Goal: Task Accomplishment & Management: Complete application form

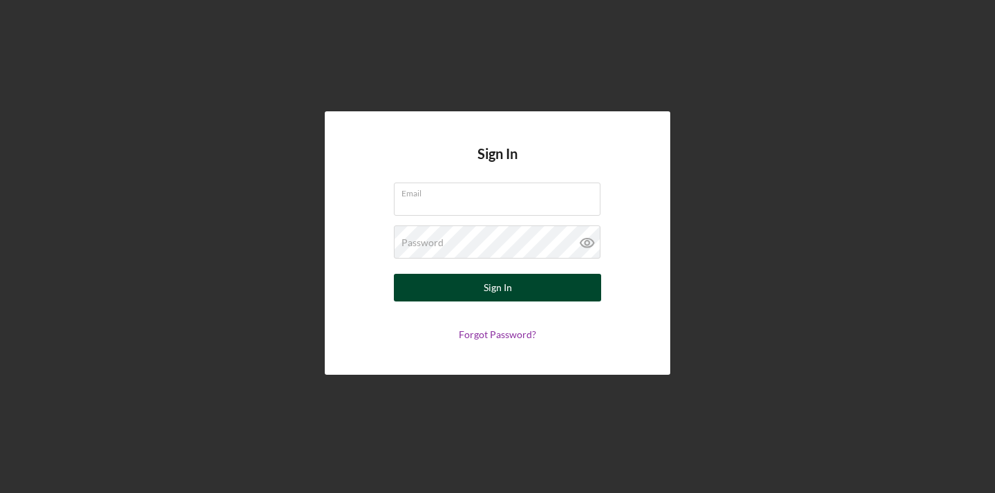
type input "steve.riabov@gmail.com"
click at [459, 280] on button "Sign In" at bounding box center [497, 288] width 207 height 28
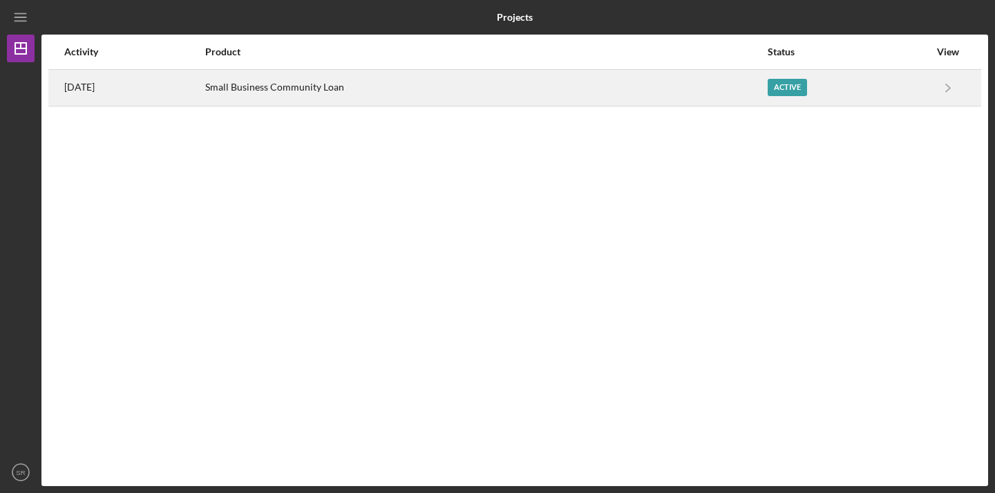
click at [406, 73] on div "Small Business Community Loan" at bounding box center [485, 87] width 560 height 35
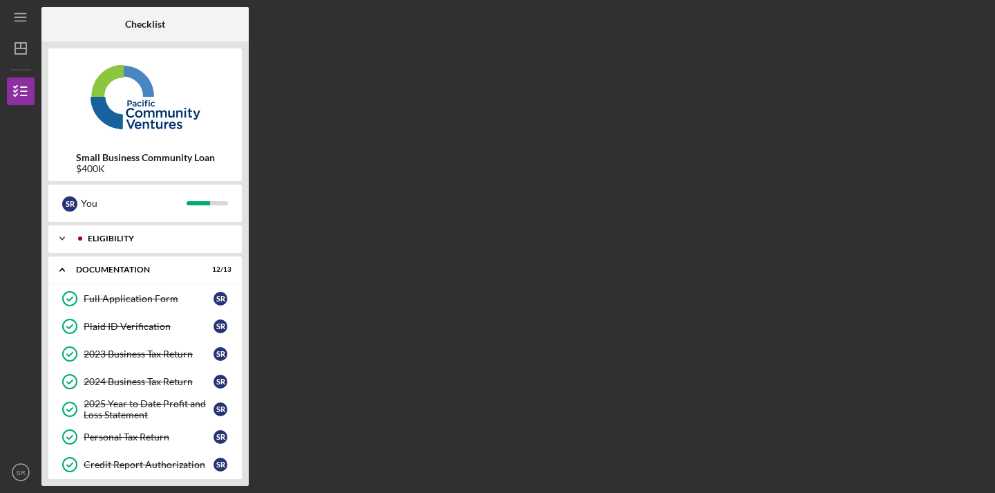
click at [145, 236] on div "Eligibility" at bounding box center [156, 238] width 137 height 8
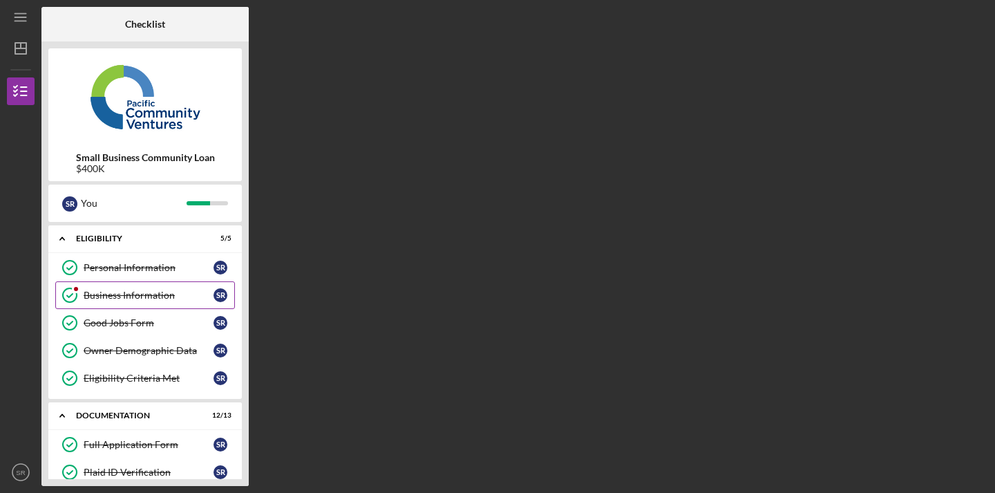
click at [167, 290] on div "Business Information" at bounding box center [149, 295] width 130 height 11
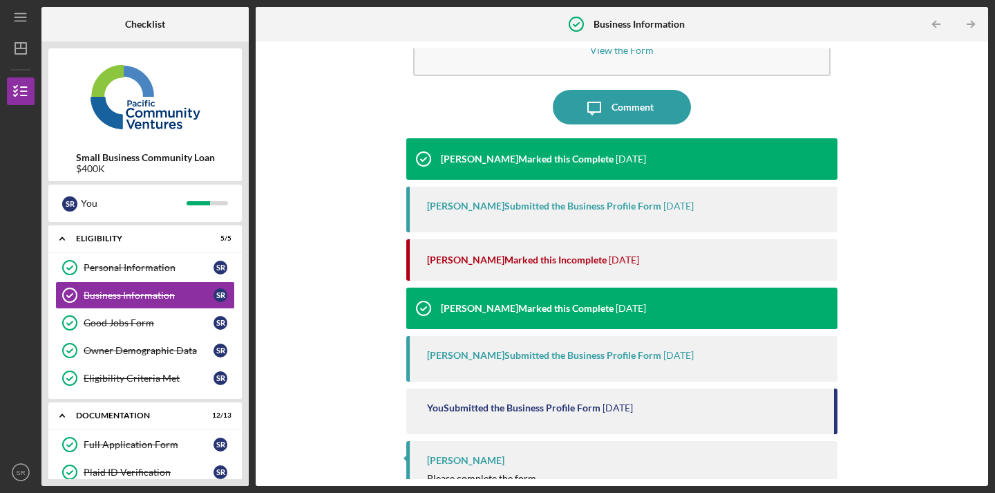
scroll to position [95, 0]
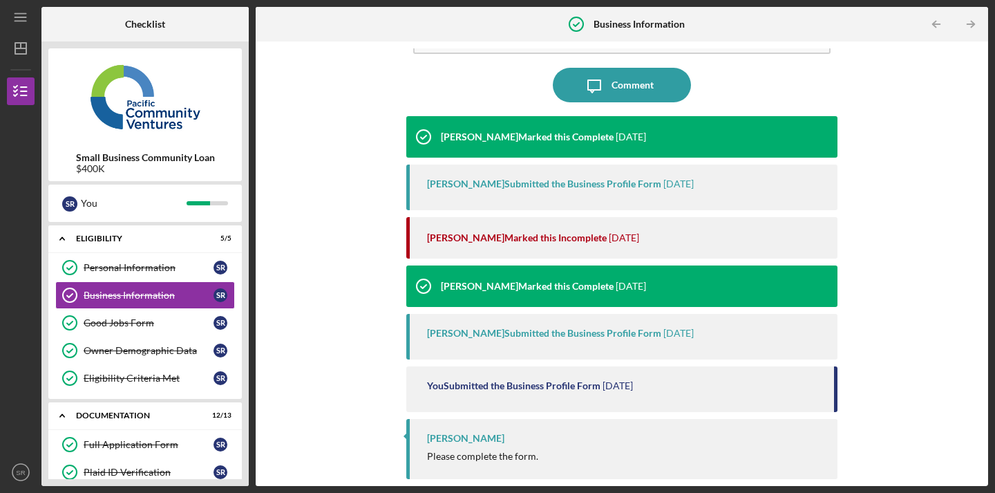
click at [472, 230] on div "Raymond Ko Marked this Incomplete 3 days ago" at bounding box center [625, 237] width 397 height 41
click at [472, 239] on div "Raymond Ko Marked this Incomplete" at bounding box center [517, 237] width 180 height 11
click at [431, 240] on div "Raymond Ko Marked this Incomplete" at bounding box center [517, 237] width 180 height 11
click at [462, 437] on div "[PERSON_NAME]" at bounding box center [465, 438] width 77 height 11
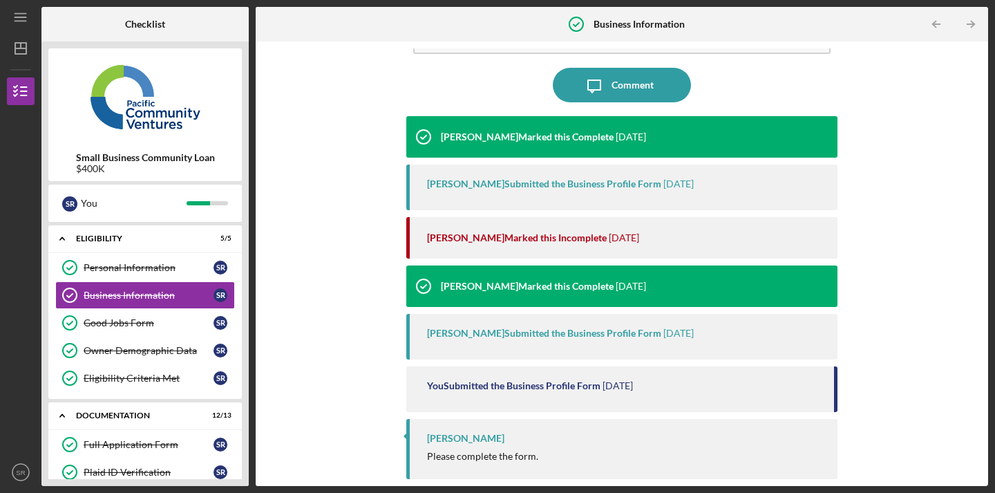
click at [473, 385] on div "You Submitted the Business Profile Form" at bounding box center [513, 385] width 173 height 11
click at [487, 330] on div "Raymond Ko Submitted the Business Profile Form" at bounding box center [544, 333] width 234 height 11
click at [477, 286] on div "Raymond Ko Marked this Complete" at bounding box center [527, 286] width 173 height 11
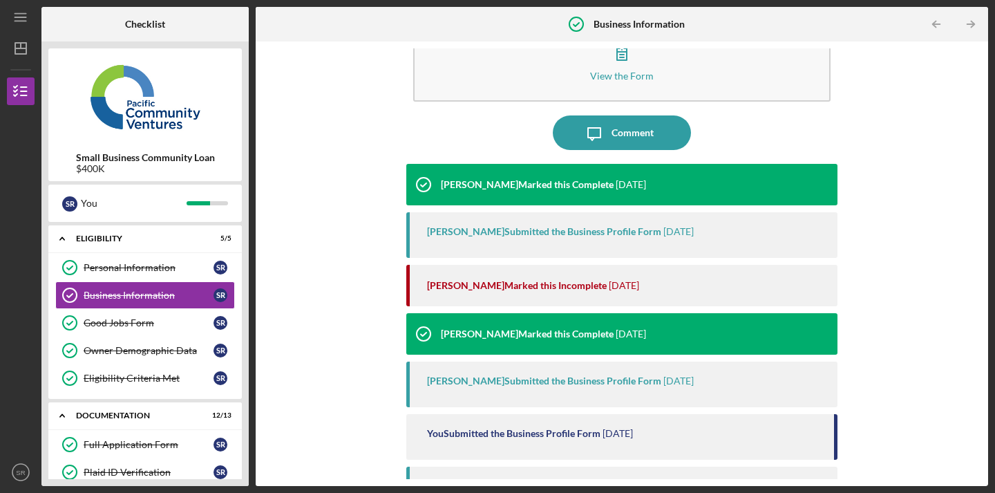
scroll to position [0, 0]
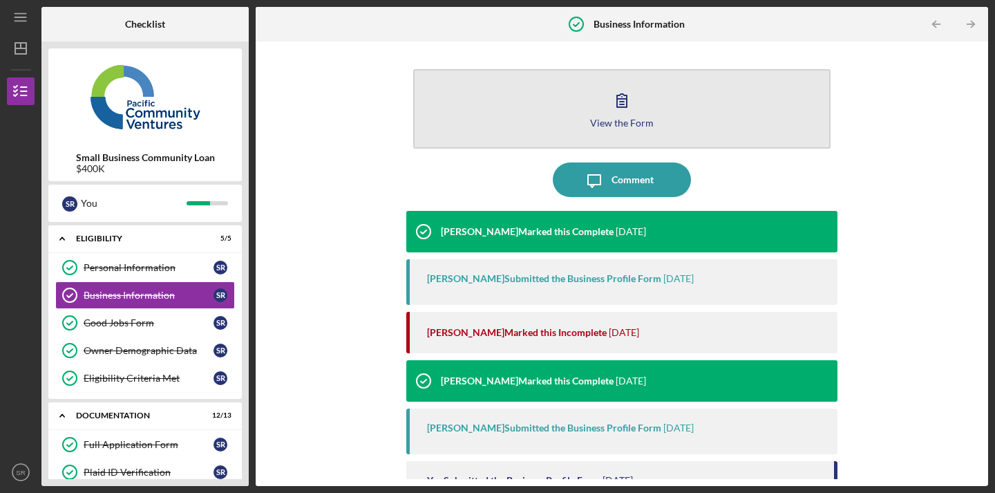
click at [599, 105] on button "View the Form Form" at bounding box center [621, 108] width 417 height 79
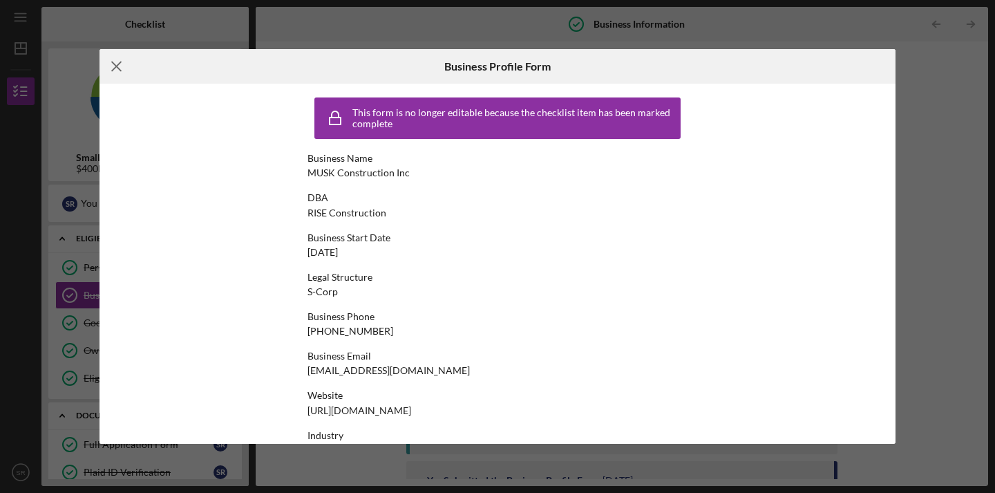
click at [120, 68] on icon "Icon/Menu Close" at bounding box center [117, 66] width 35 height 35
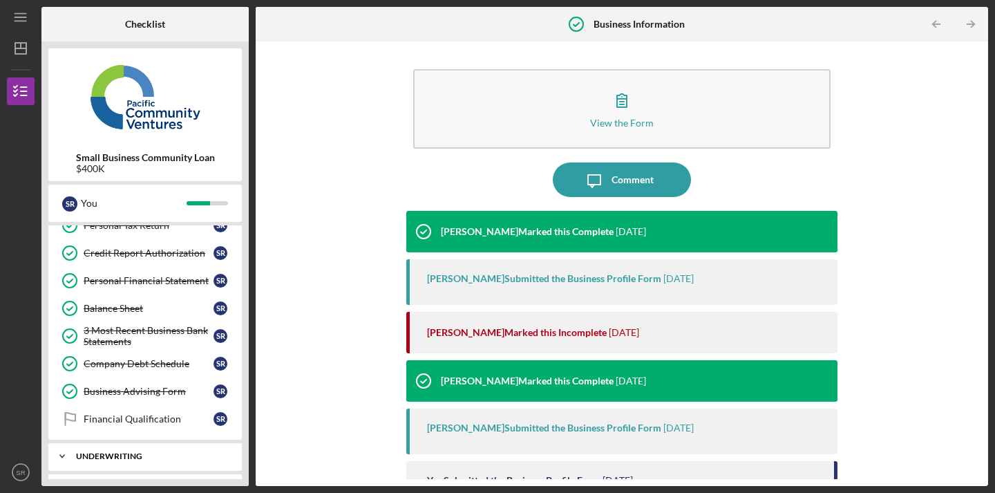
scroll to position [359, 0]
click at [149, 428] on link "Financial Qualification Financial Qualification S R" at bounding box center [145, 418] width 180 height 28
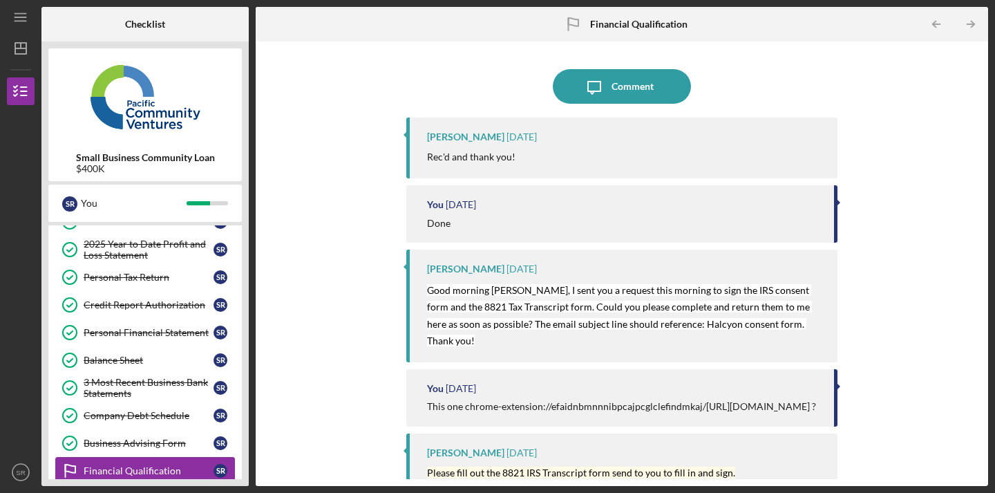
scroll to position [387, 0]
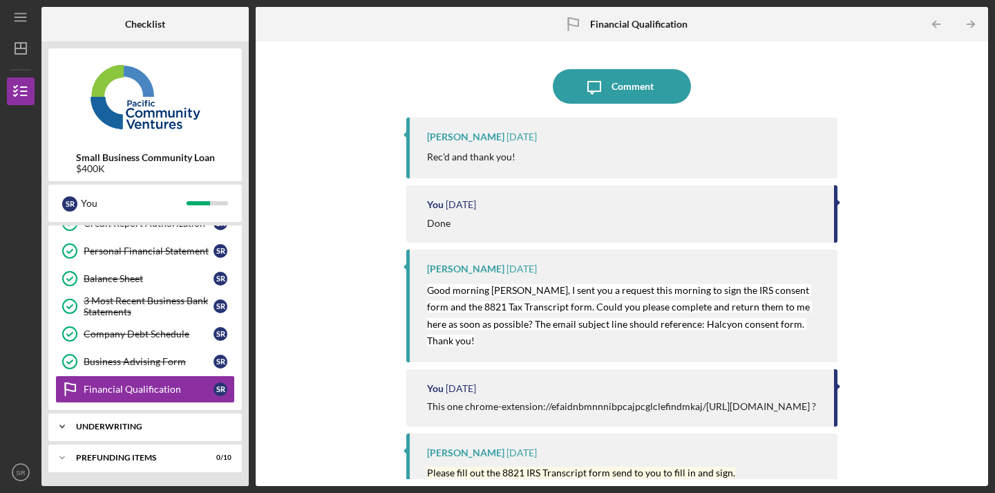
click at [171, 431] on div "Icon/Expander Underwriting 0 / 2" at bounding box center [144, 427] width 193 height 28
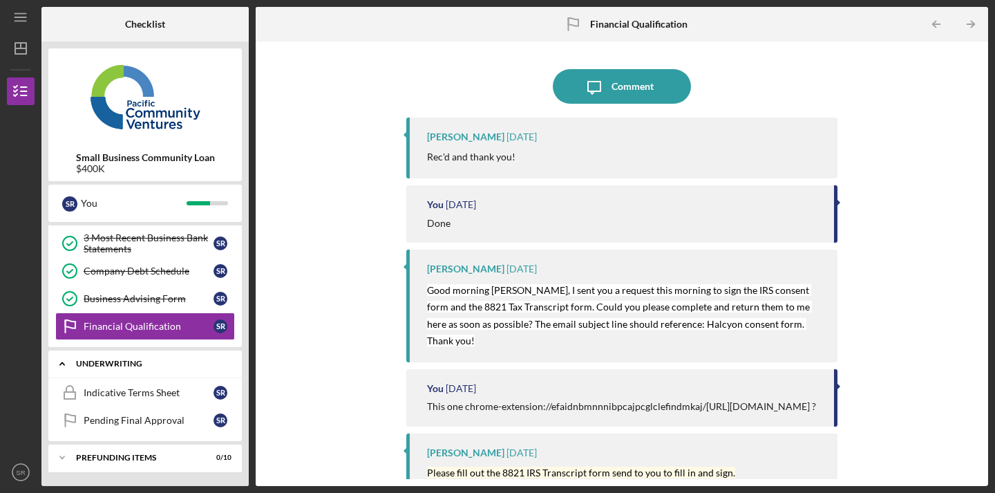
click at [139, 361] on div "Underwriting" at bounding box center [150, 363] width 149 height 8
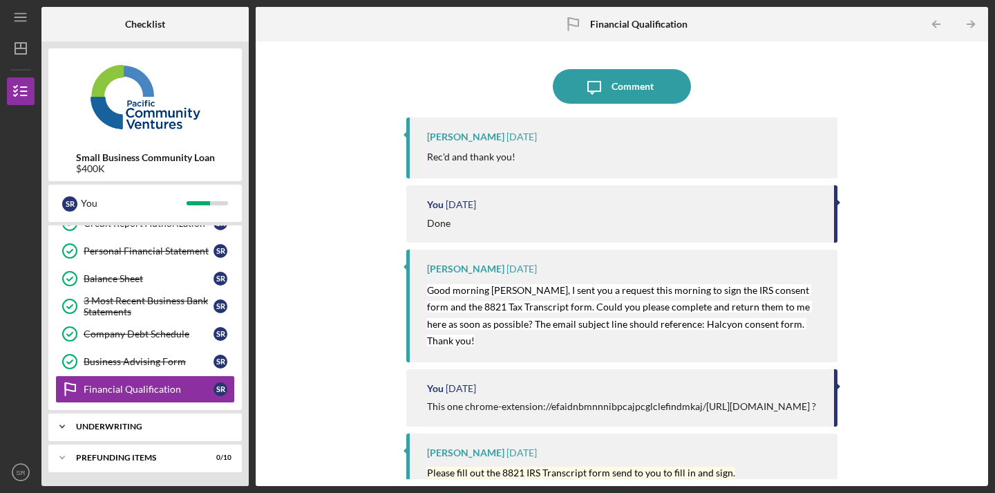
scroll to position [387, 0]
click at [149, 453] on div "Prefunding Items" at bounding box center [150, 457] width 149 height 8
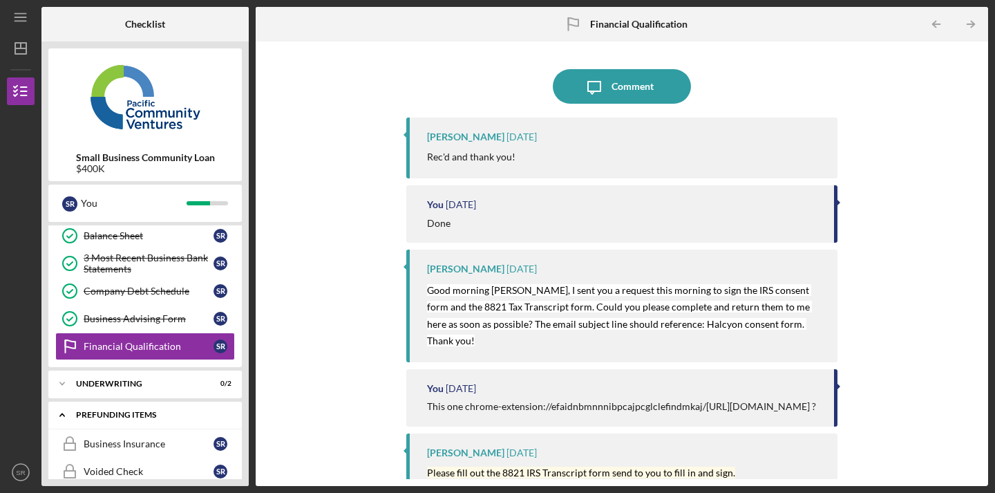
scroll to position [426, 0]
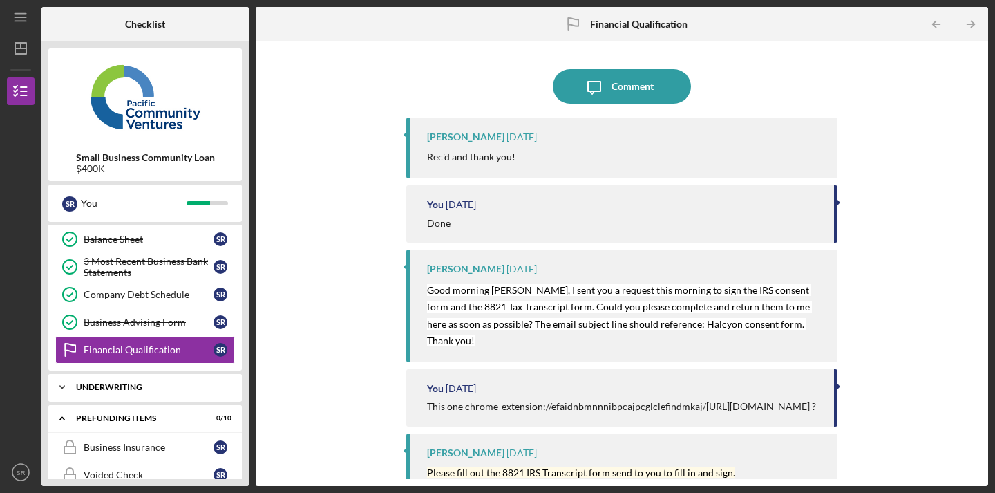
click at [175, 384] on div "Underwriting" at bounding box center [150, 387] width 149 height 8
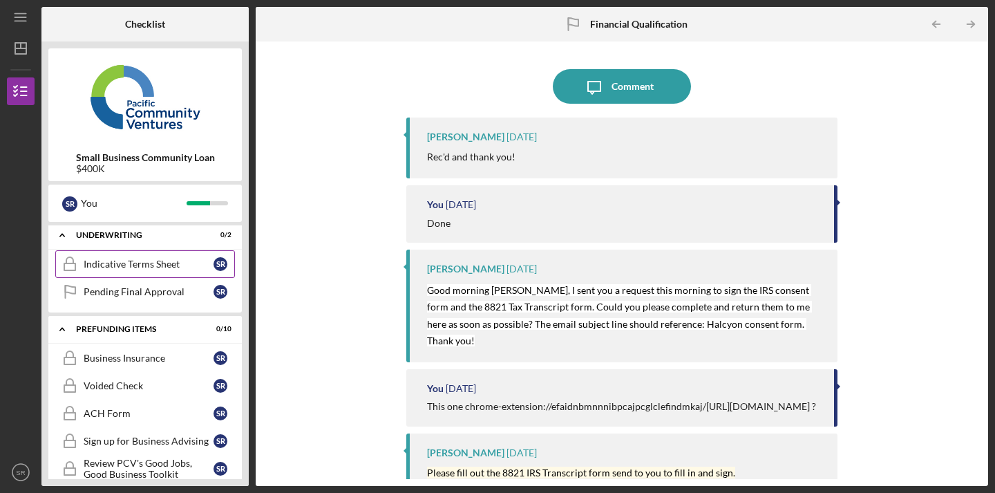
scroll to position [565, 0]
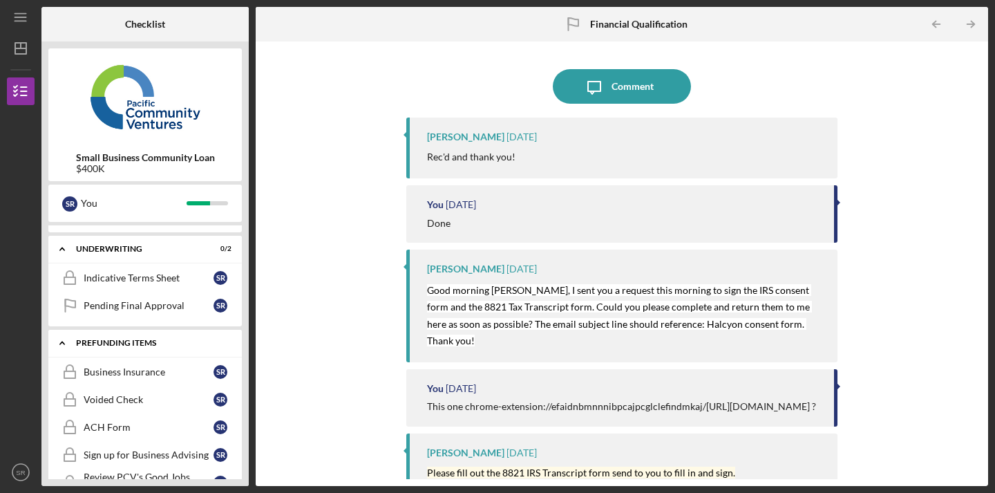
click at [151, 339] on div "Prefunding Items" at bounding box center [150, 343] width 149 height 8
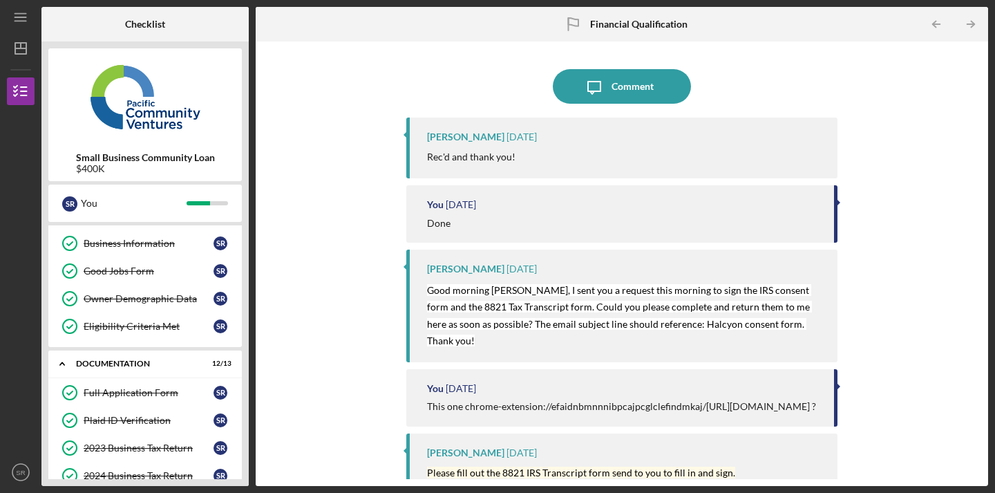
scroll to position [0, 0]
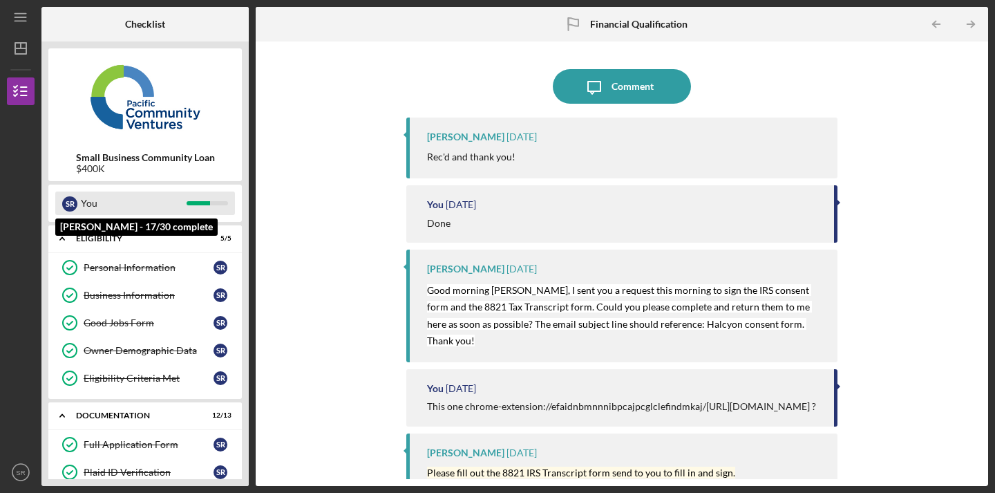
click at [160, 207] on div "You" at bounding box center [134, 202] width 106 height 23
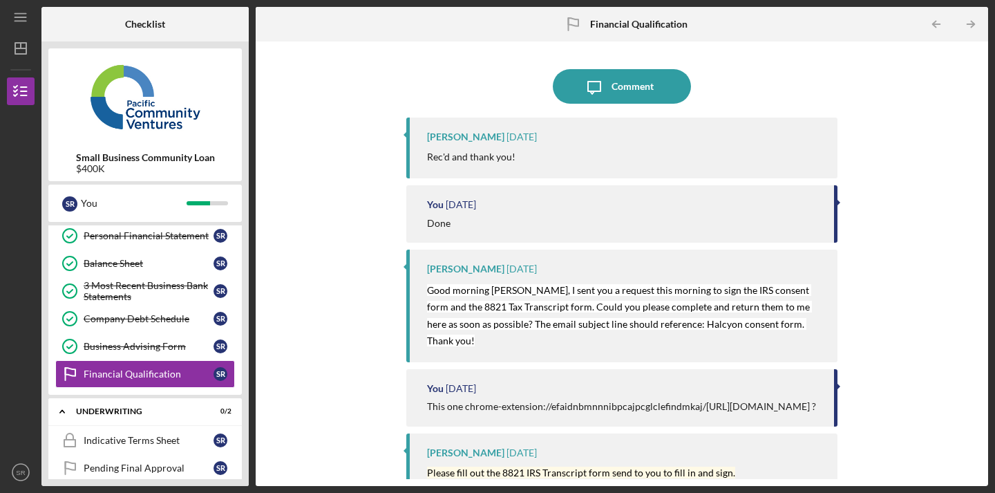
scroll to position [450, 0]
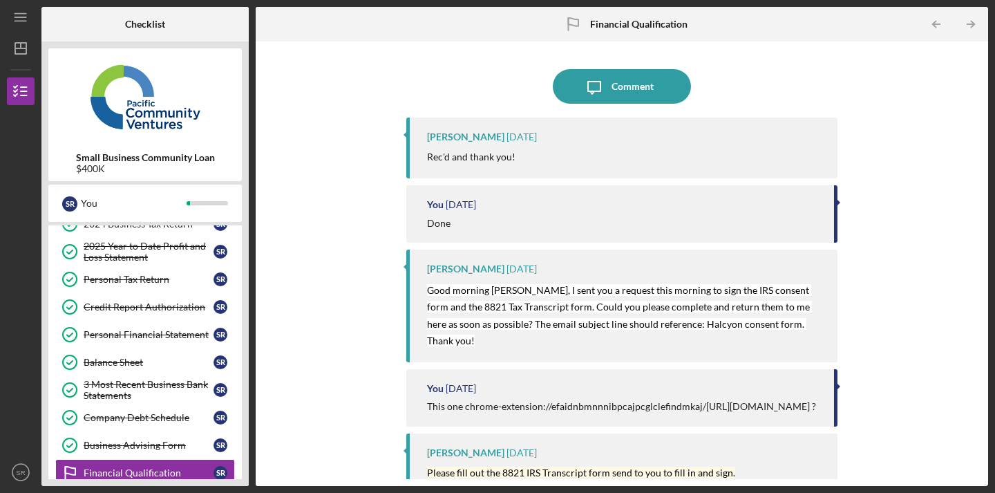
scroll to position [218, 0]
